Goal: Information Seeking & Learning: Learn about a topic

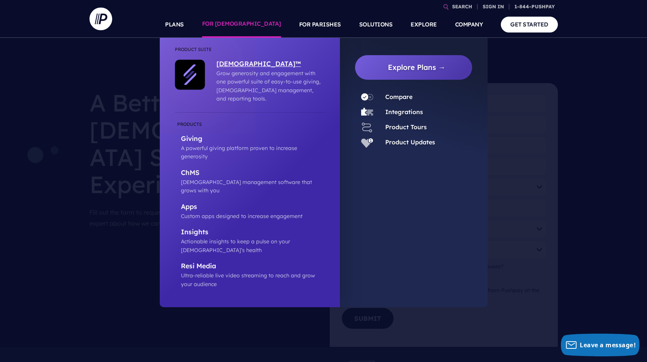
click at [237, 63] on p "[DEMOGRAPHIC_DATA]™" at bounding box center [269, 64] width 105 height 9
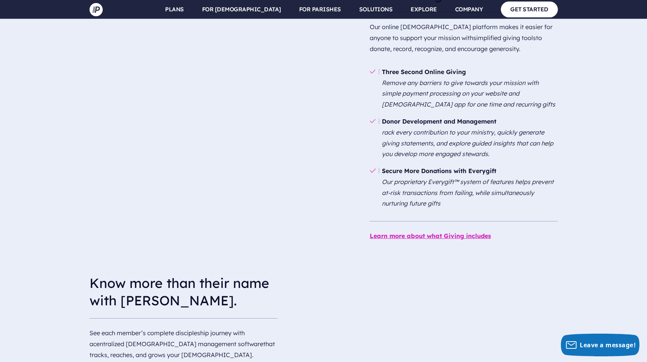
scroll to position [788, 0]
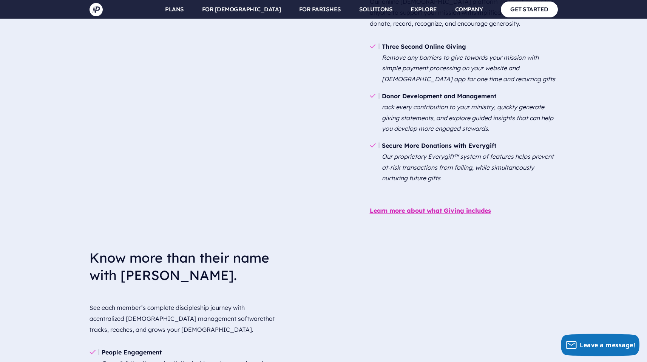
drag, startPoint x: 653, startPoint y: 17, endPoint x: 647, endPoint y: 93, distance: 76.1
click at [202, 149] on div "Nurture greater generosity with Giving. Our online church platform makes it eas…" at bounding box center [323, 65] width 647 height 332
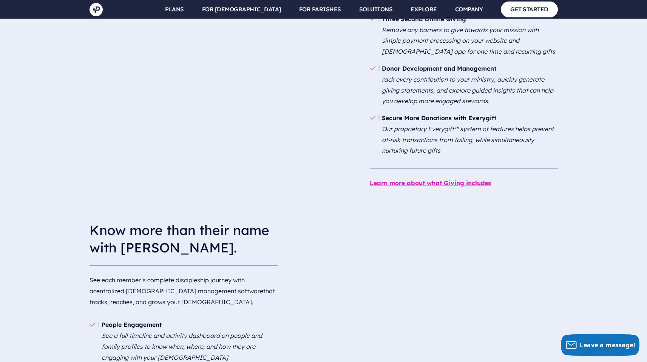
scroll to position [0, 0]
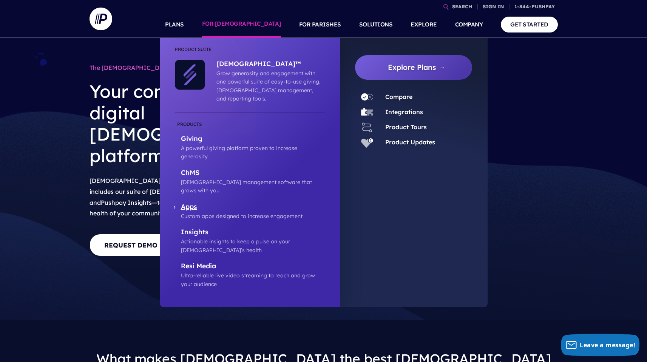
click at [193, 203] on p "Apps" at bounding box center [253, 207] width 144 height 9
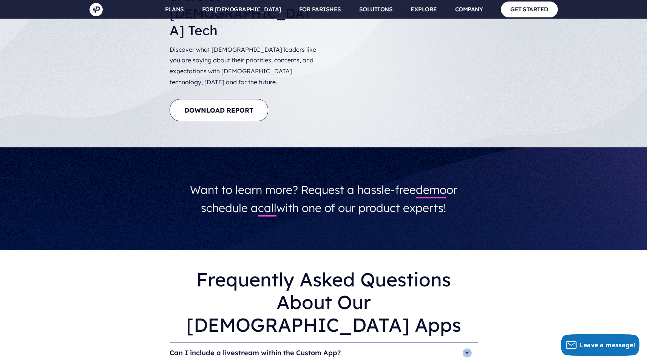
scroll to position [2145, 0]
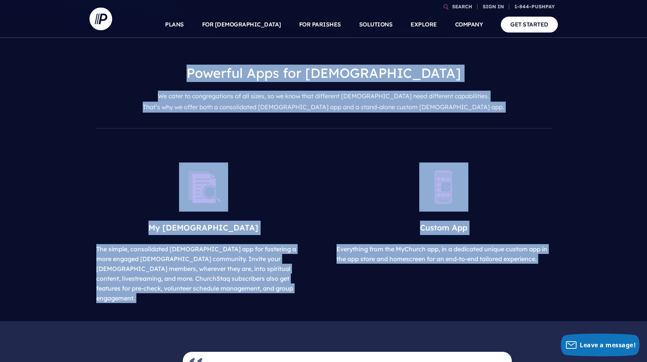
drag, startPoint x: 653, startPoint y: 248, endPoint x: 653, endPoint y: 48, distance: 199.9
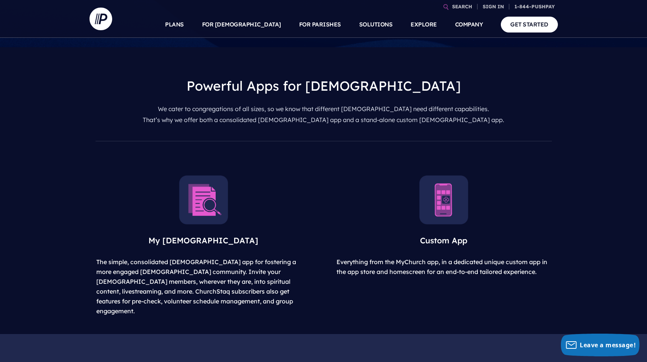
click at [605, 143] on div "Powerful Apps for Churches We cater to congregations of all sizes, so we know t…" at bounding box center [323, 100] width 647 height 107
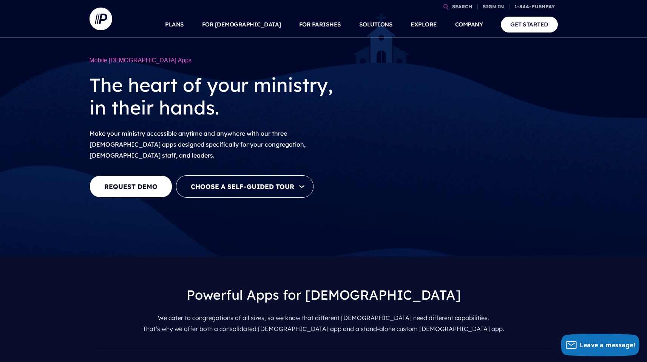
scroll to position [0, 0]
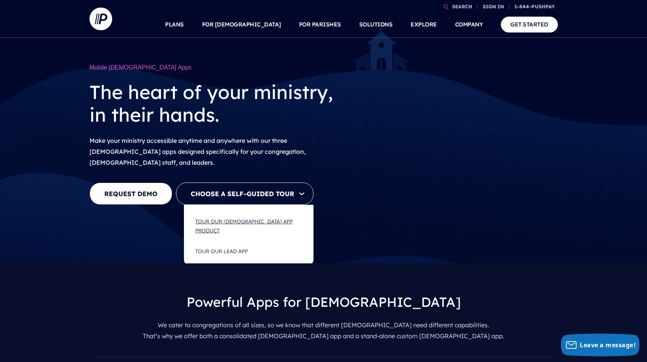
click at [257, 214] on button "Tour Our [DEMOGRAPHIC_DATA] App Product" at bounding box center [249, 226] width 122 height 30
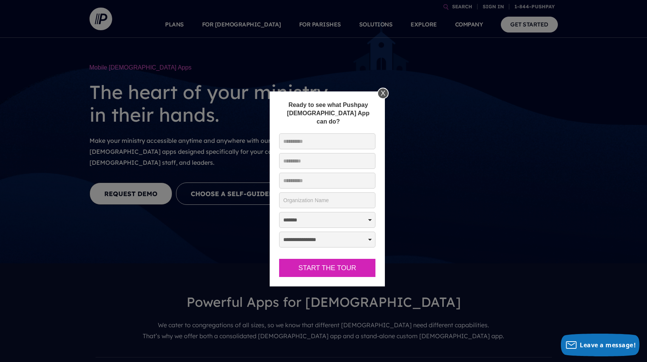
click at [385, 94] on div "X" at bounding box center [382, 93] width 11 height 11
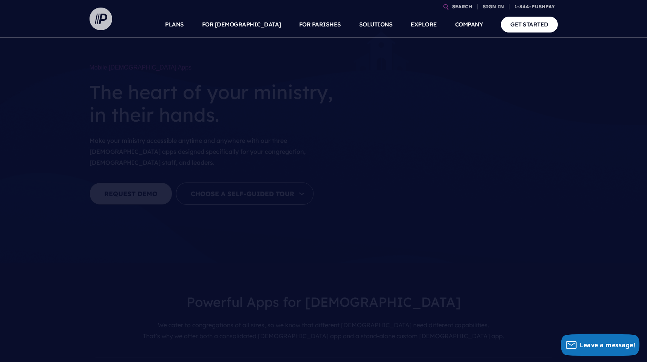
click at [90, 18] on img at bounding box center [101, 19] width 23 height 23
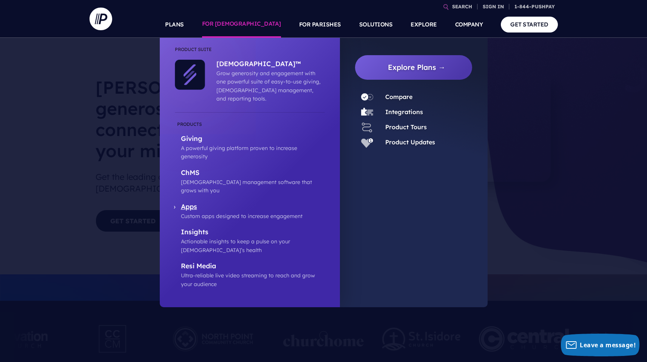
click at [194, 203] on p "Apps" at bounding box center [253, 207] width 144 height 9
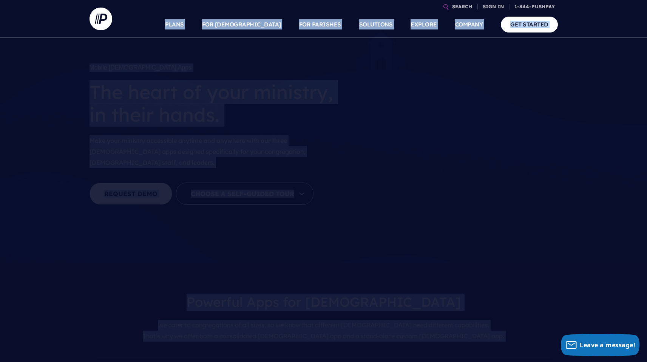
drag, startPoint x: 653, startPoint y: 109, endPoint x: 646, endPoint y: 11, distance: 98.5
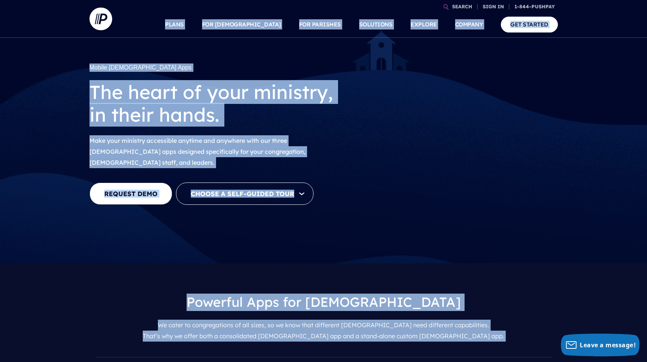
click at [595, 122] on div "Mobile [DEMOGRAPHIC_DATA] Apps The heart of your ministry, in their hands. Make…" at bounding box center [323, 131] width 647 height 263
